Goal: Information Seeking & Learning: Stay updated

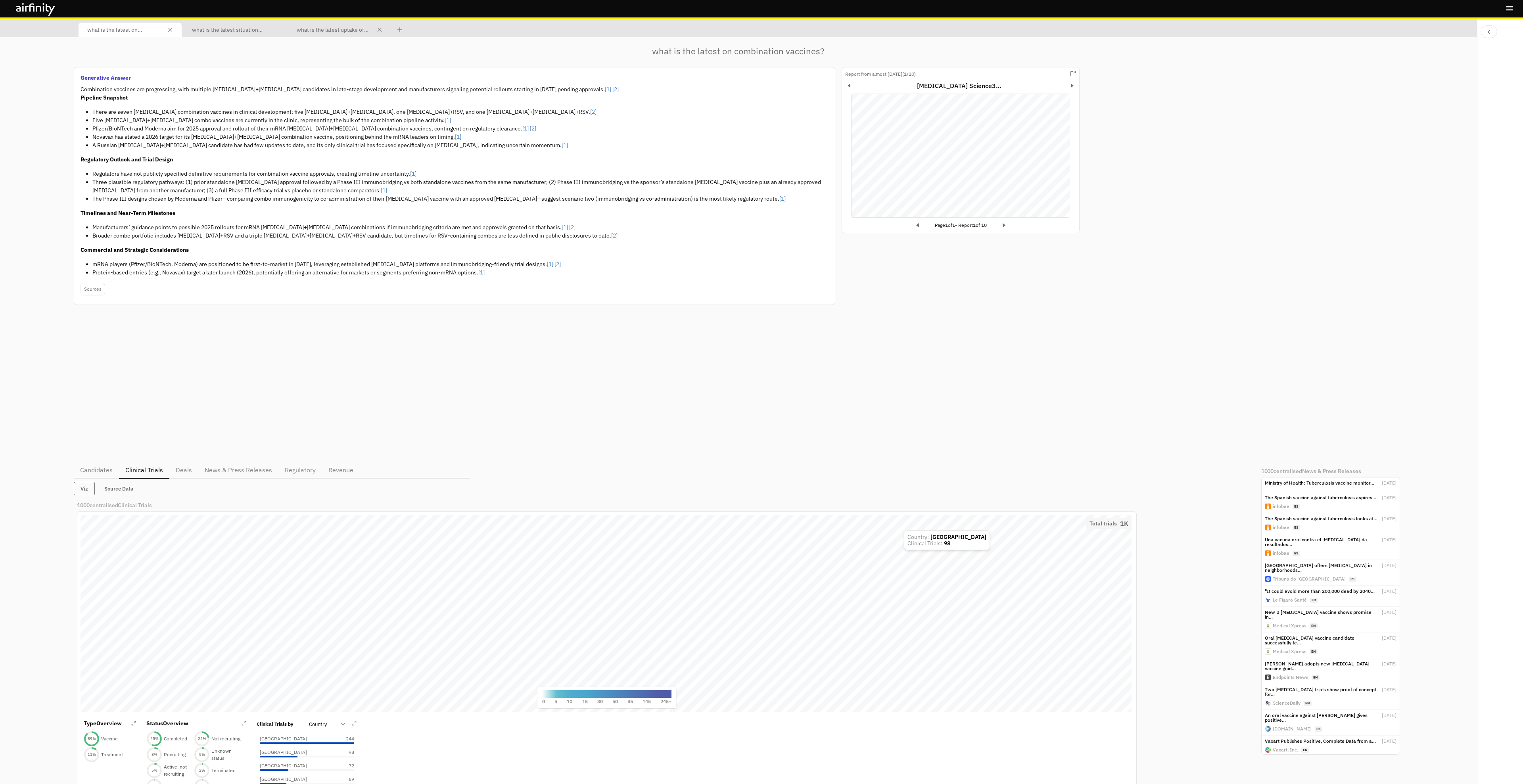
click at [346, 23] on div "what is the latest uptake of [MEDICAL_DATA] in [GEOGRAPHIC_DATA]?" at bounding box center [339, 30] width 92 height 14
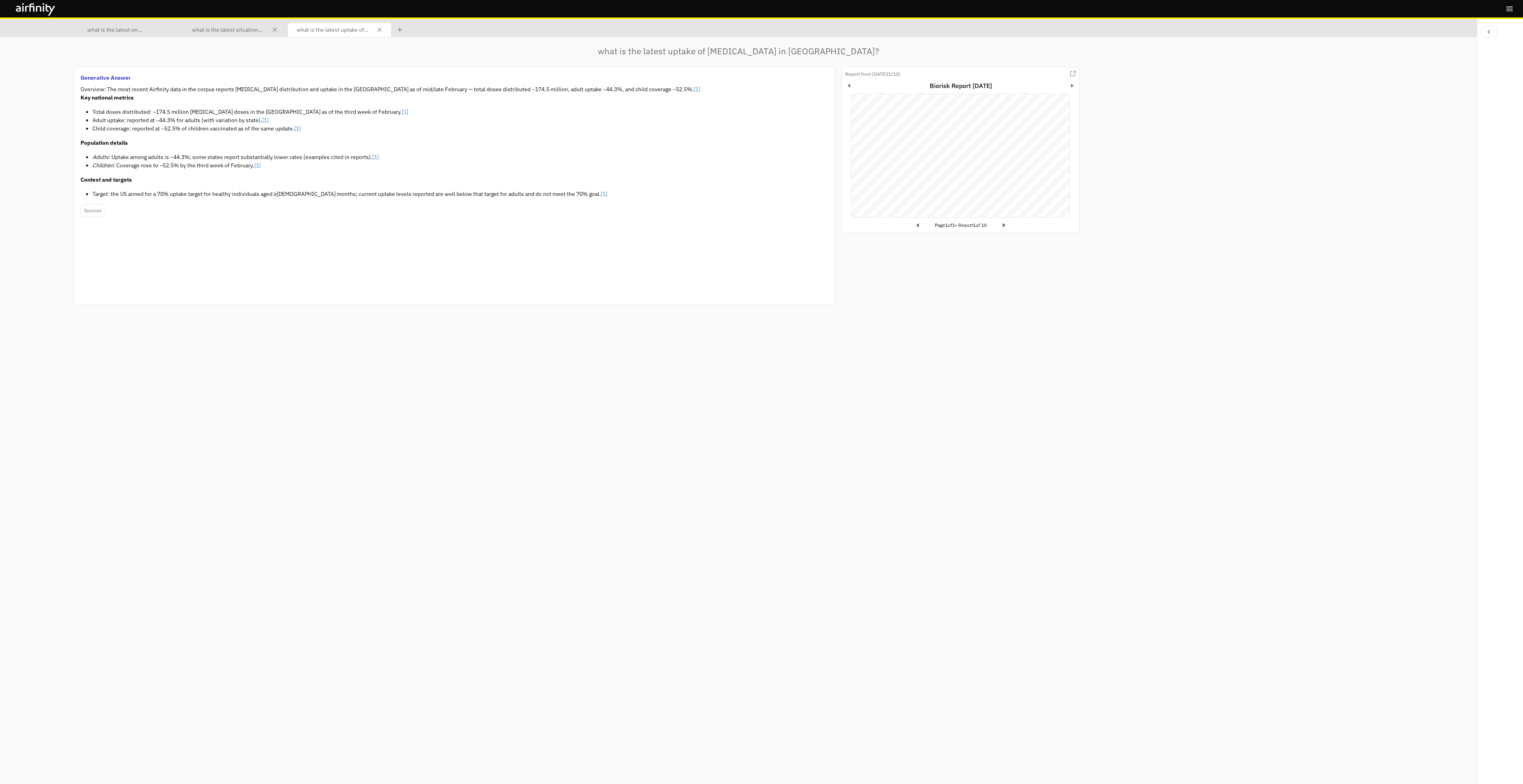
click at [249, 28] on p "what is the latest situation with [MEDICAL_DATA] in the DRC?" at bounding box center [229, 29] width 75 height 9
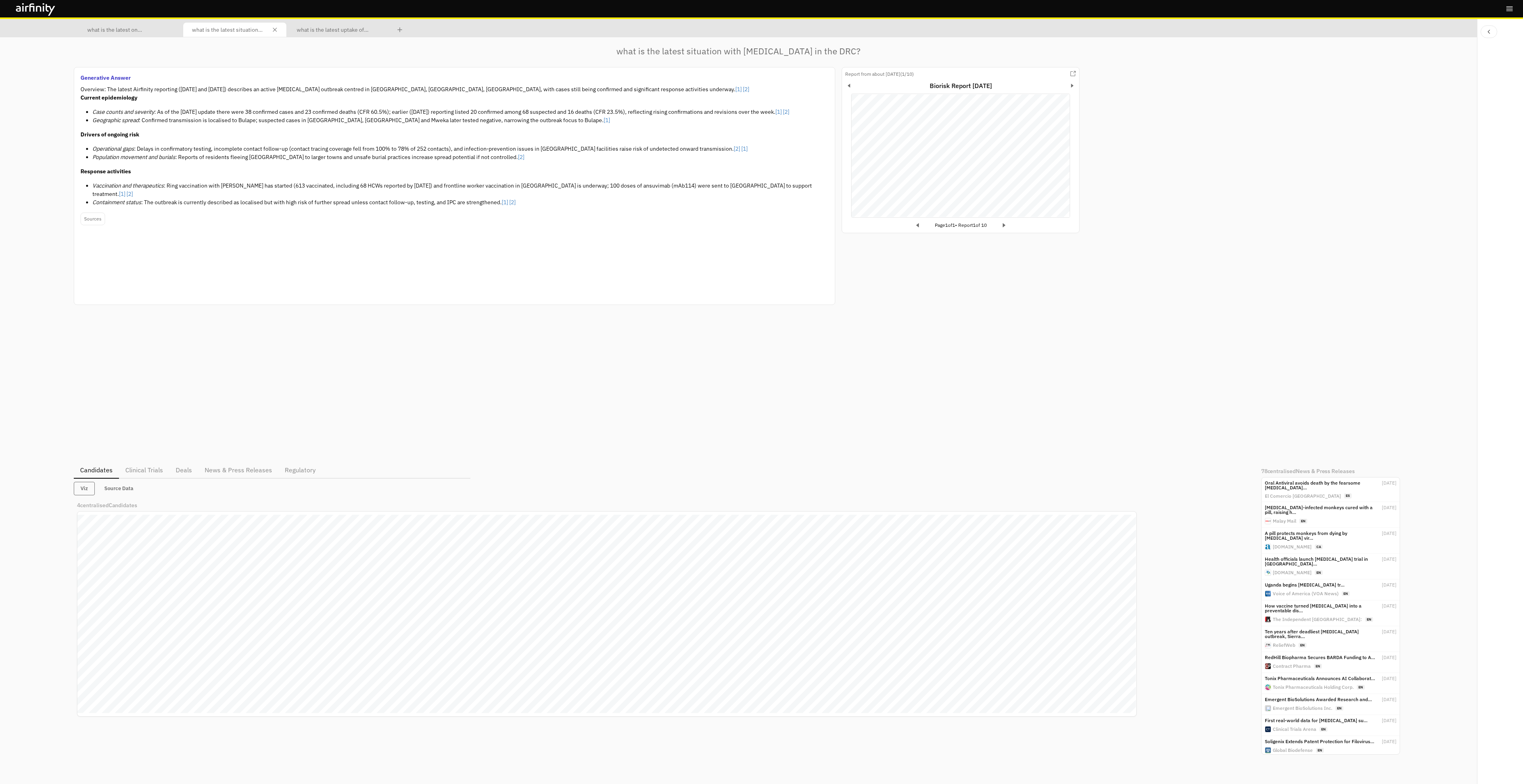
click at [1006, 226] on icon "Next page" at bounding box center [1003, 225] width 2 height 4
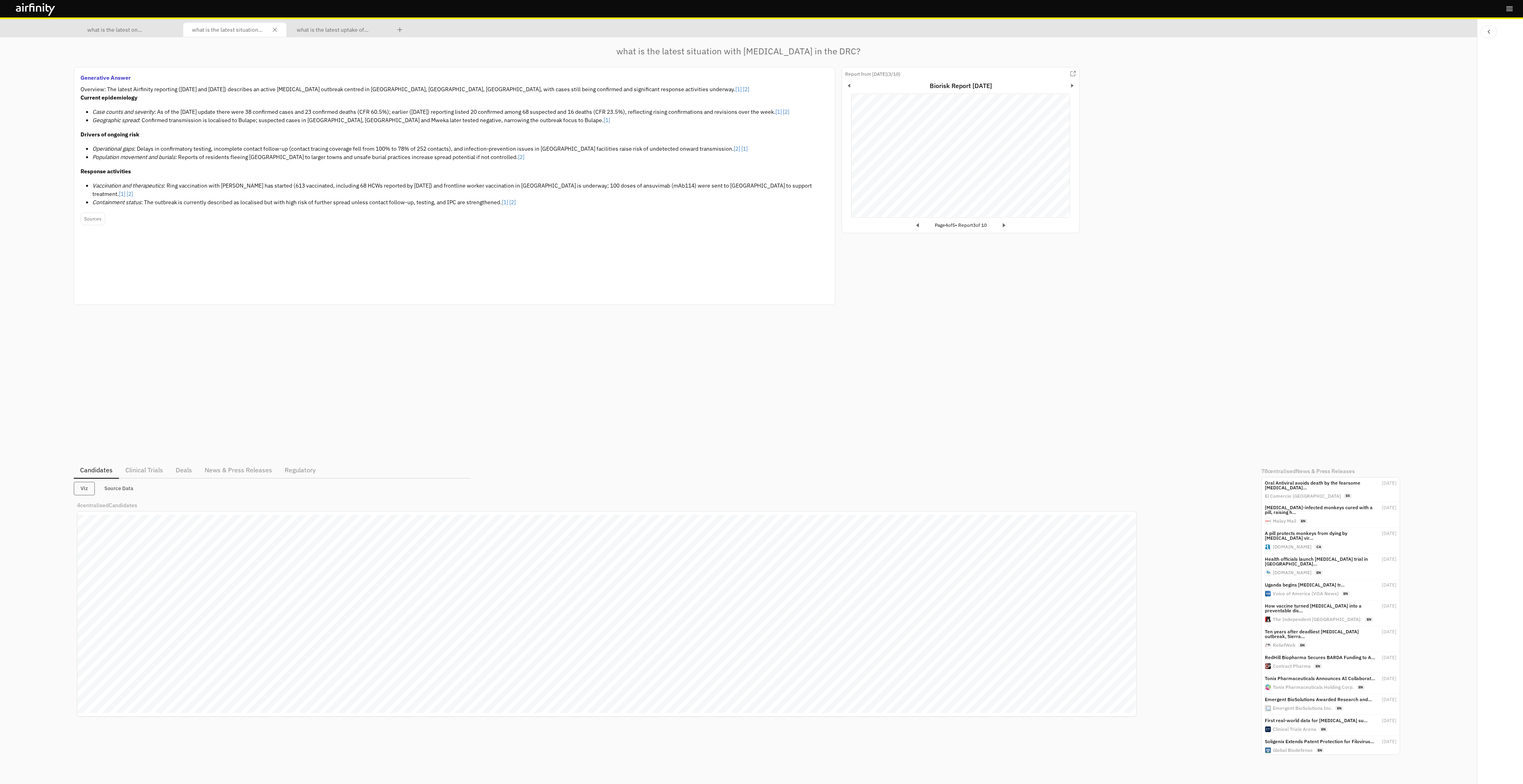
click at [1006, 226] on icon "Next page" at bounding box center [1003, 225] width 2 height 4
click at [347, 23] on div "what is the latest uptake of [MEDICAL_DATA] in [GEOGRAPHIC_DATA]?" at bounding box center [339, 30] width 92 height 14
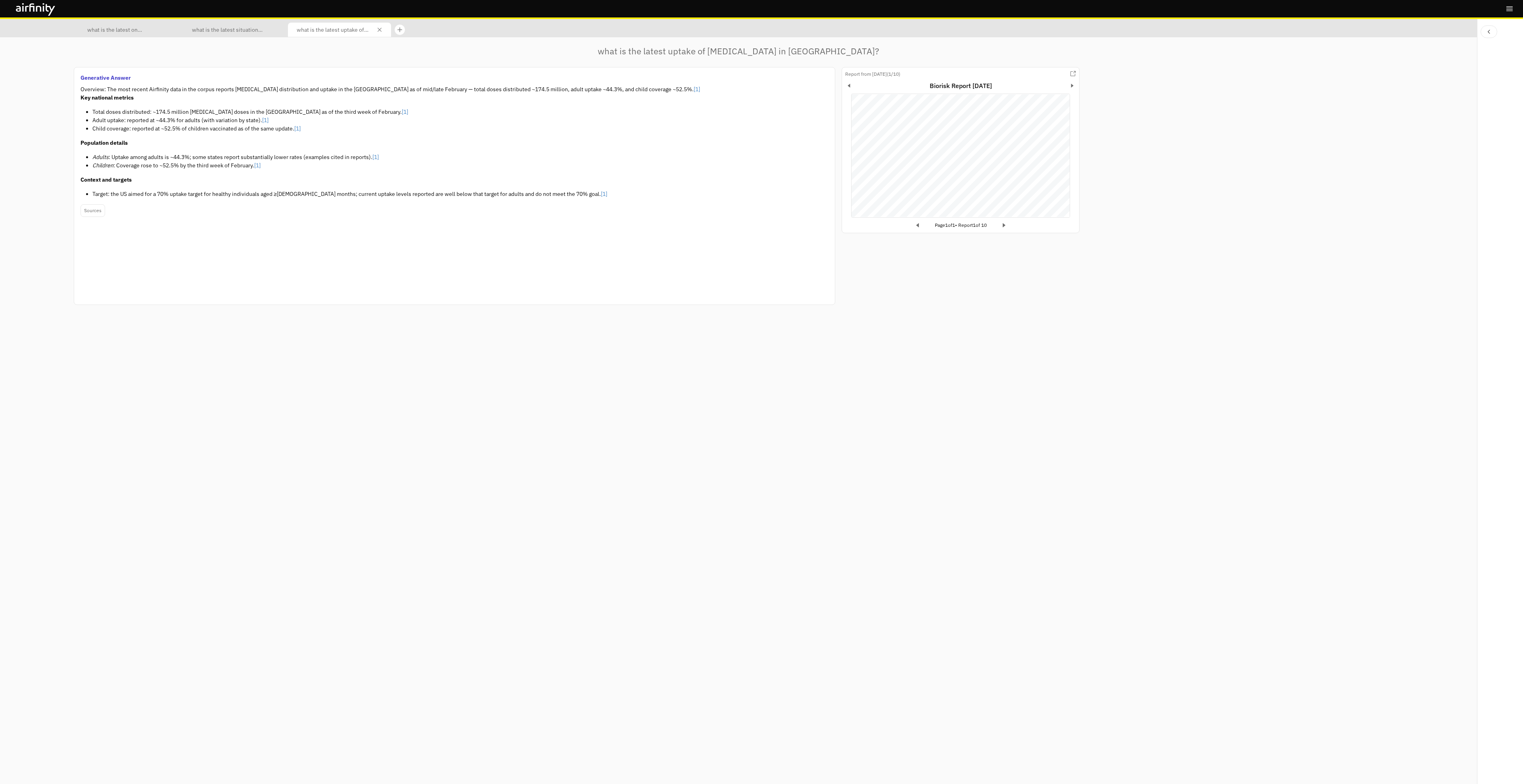
click at [404, 28] on div at bounding box center [400, 30] width 11 height 11
click at [416, 30] on p "Search results" at bounding box center [419, 29] width 36 height 9
